Goal: Task Accomplishment & Management: Manage account settings

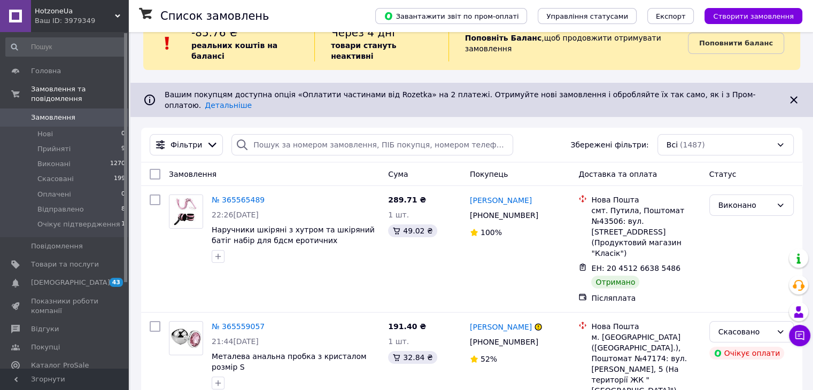
scroll to position [53, 0]
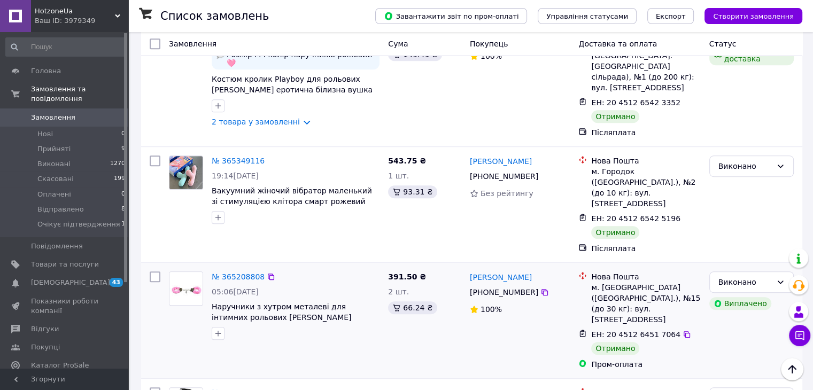
scroll to position [565, 0]
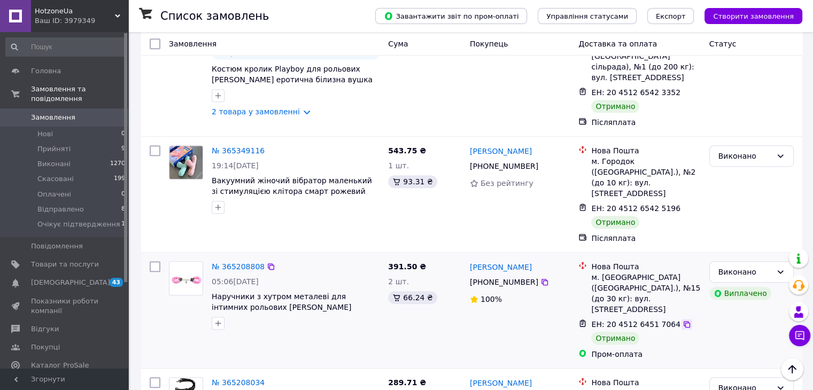
click at [683, 321] on icon at bounding box center [686, 324] width 6 height 6
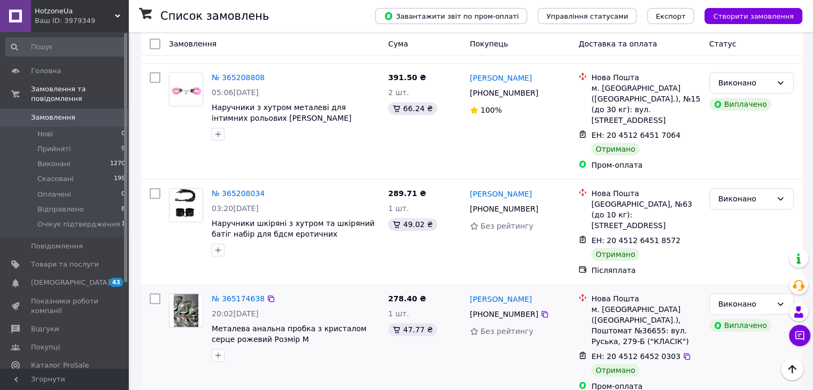
scroll to position [778, 0]
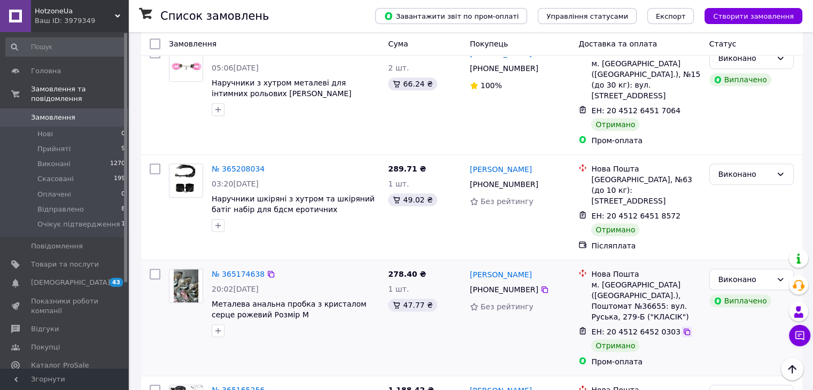
click at [683, 329] on icon at bounding box center [686, 332] width 6 height 6
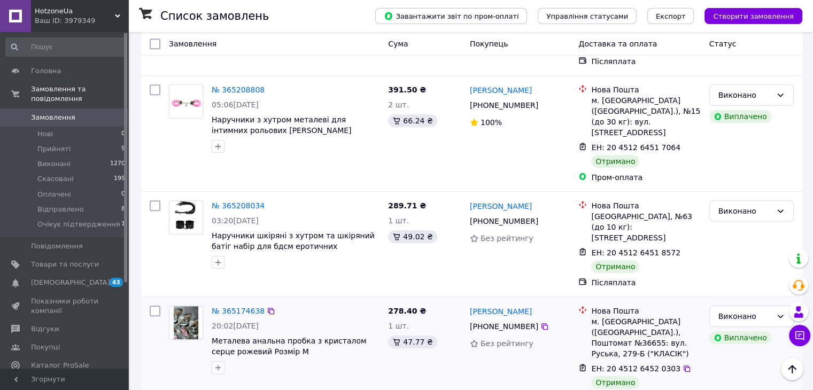
scroll to position [671, 0]
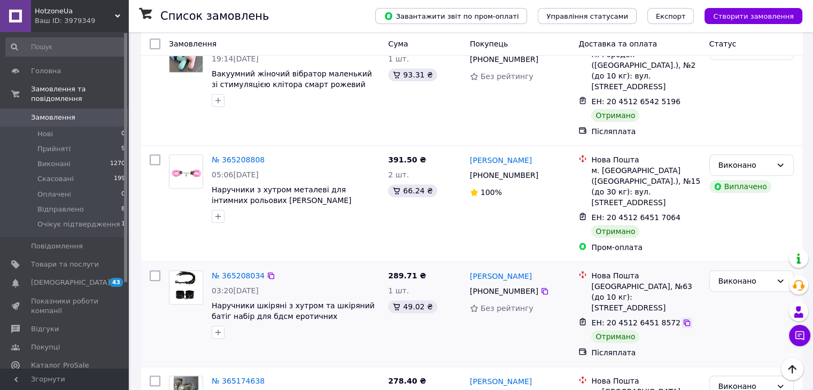
click at [682, 318] on icon at bounding box center [686, 322] width 9 height 9
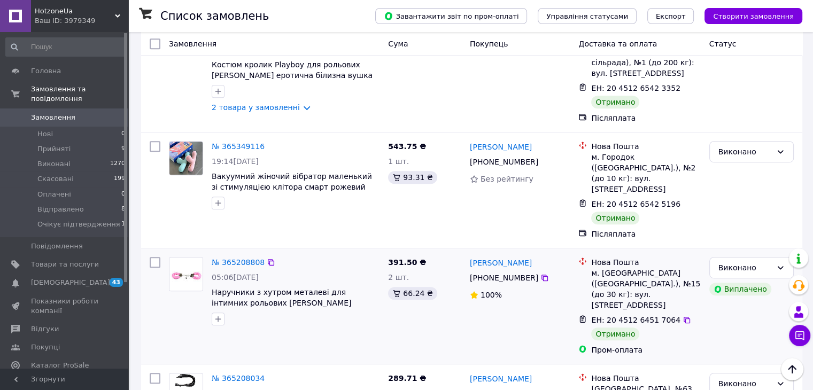
scroll to position [565, 0]
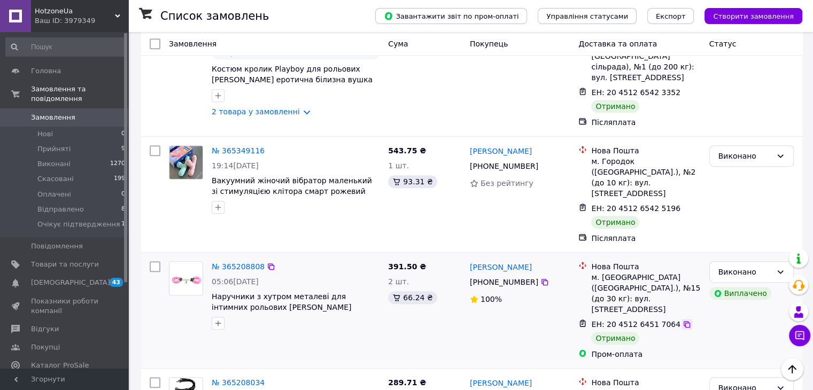
click at [683, 321] on icon at bounding box center [686, 324] width 6 height 6
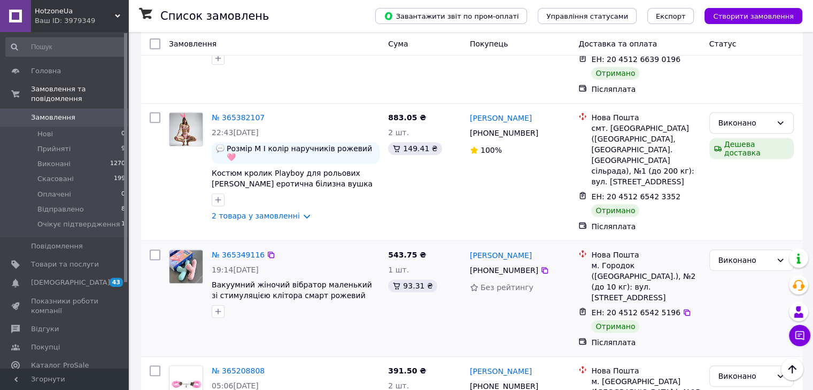
scroll to position [458, 0]
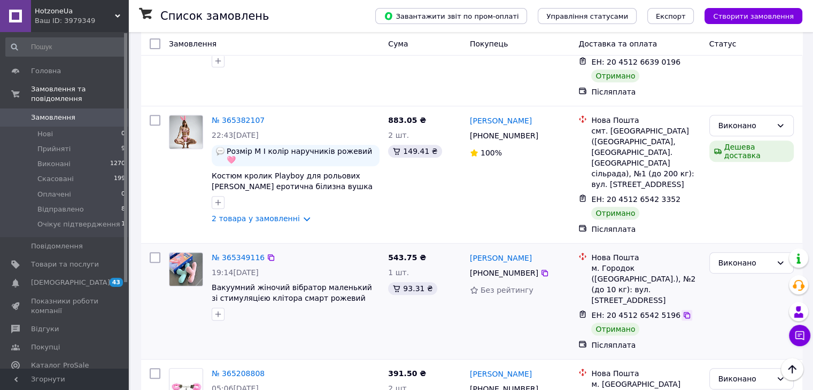
click at [682, 311] on icon at bounding box center [686, 315] width 9 height 9
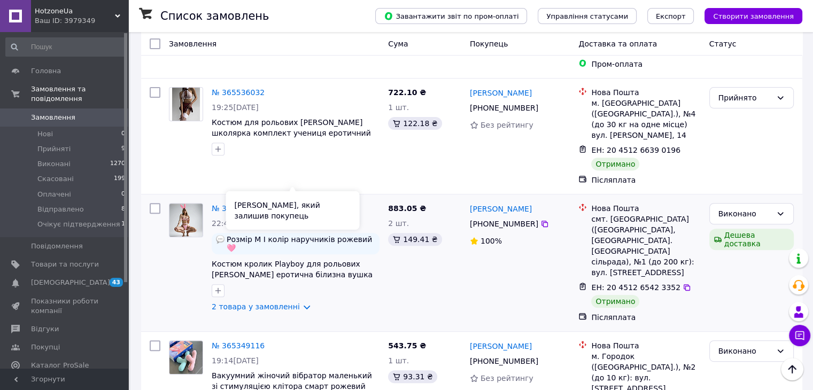
scroll to position [351, 0]
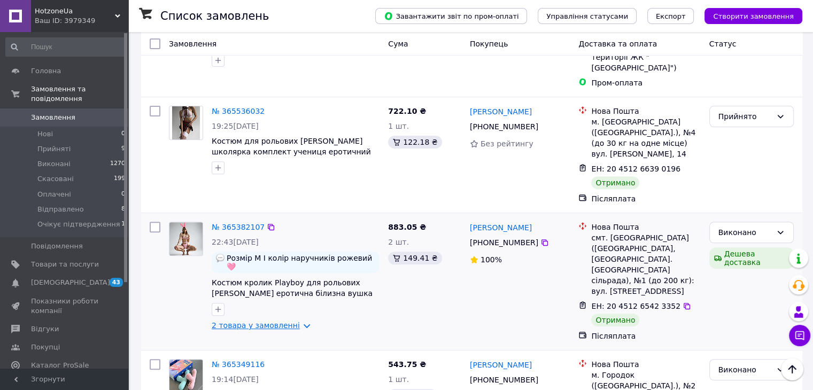
click at [294, 321] on link "2 товара у замовленні" at bounding box center [256, 325] width 88 height 9
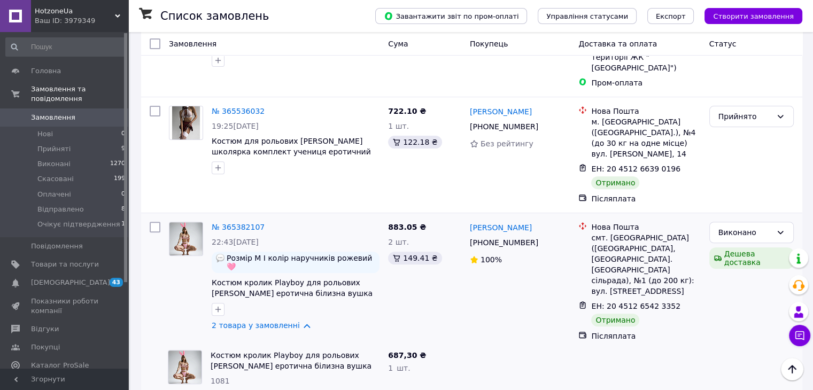
click at [214, 377] on span "1081" at bounding box center [219, 381] width 19 height 9
copy span "1081"
